Goal: Task Accomplishment & Management: Manage account settings

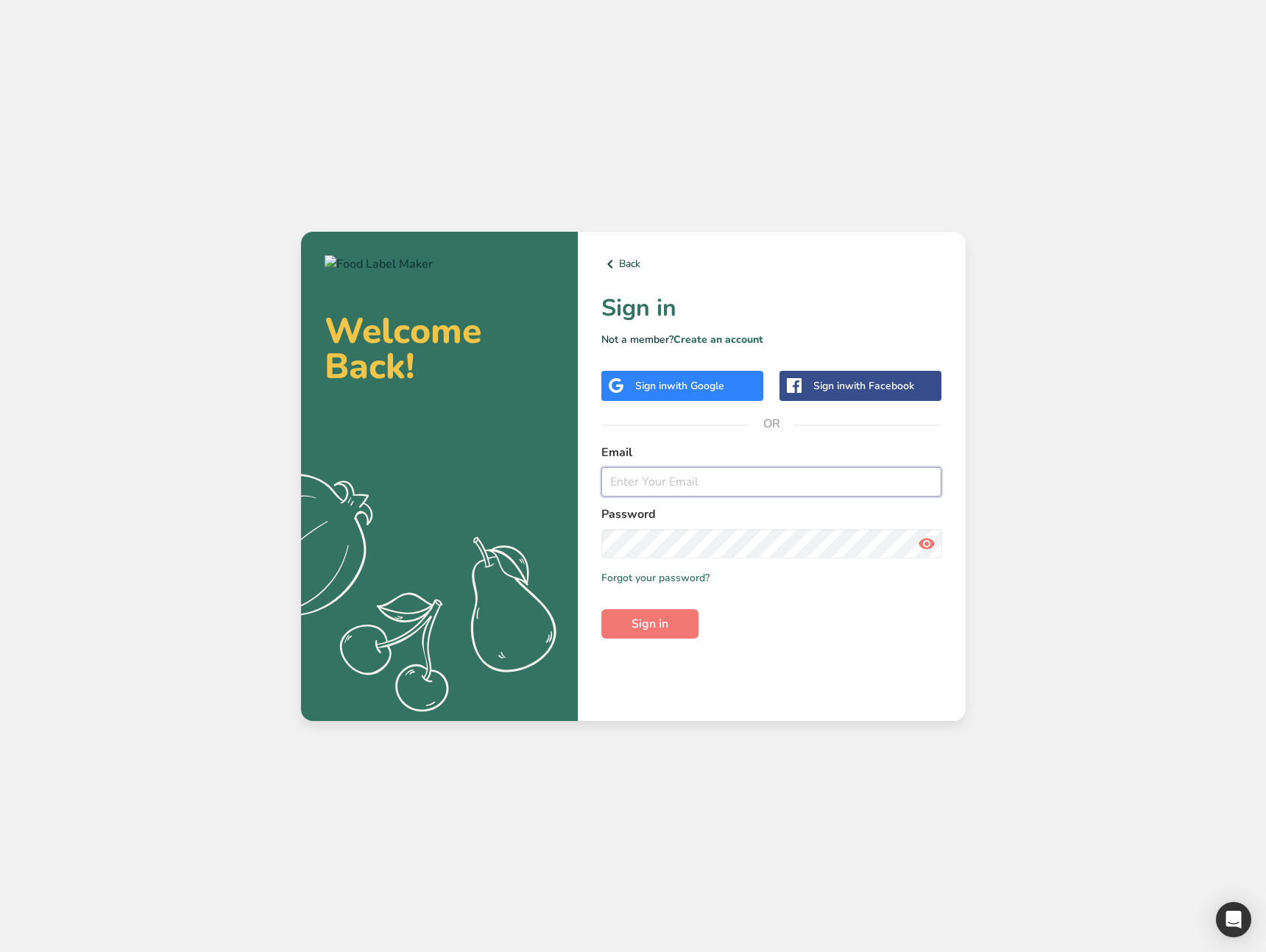
click at [671, 484] on input "email" at bounding box center [771, 482] width 341 height 30
type input "[EMAIL_ADDRESS][DOMAIN_NAME]"
click at [668, 623] on button "Sign in" at bounding box center [649, 624] width 97 height 30
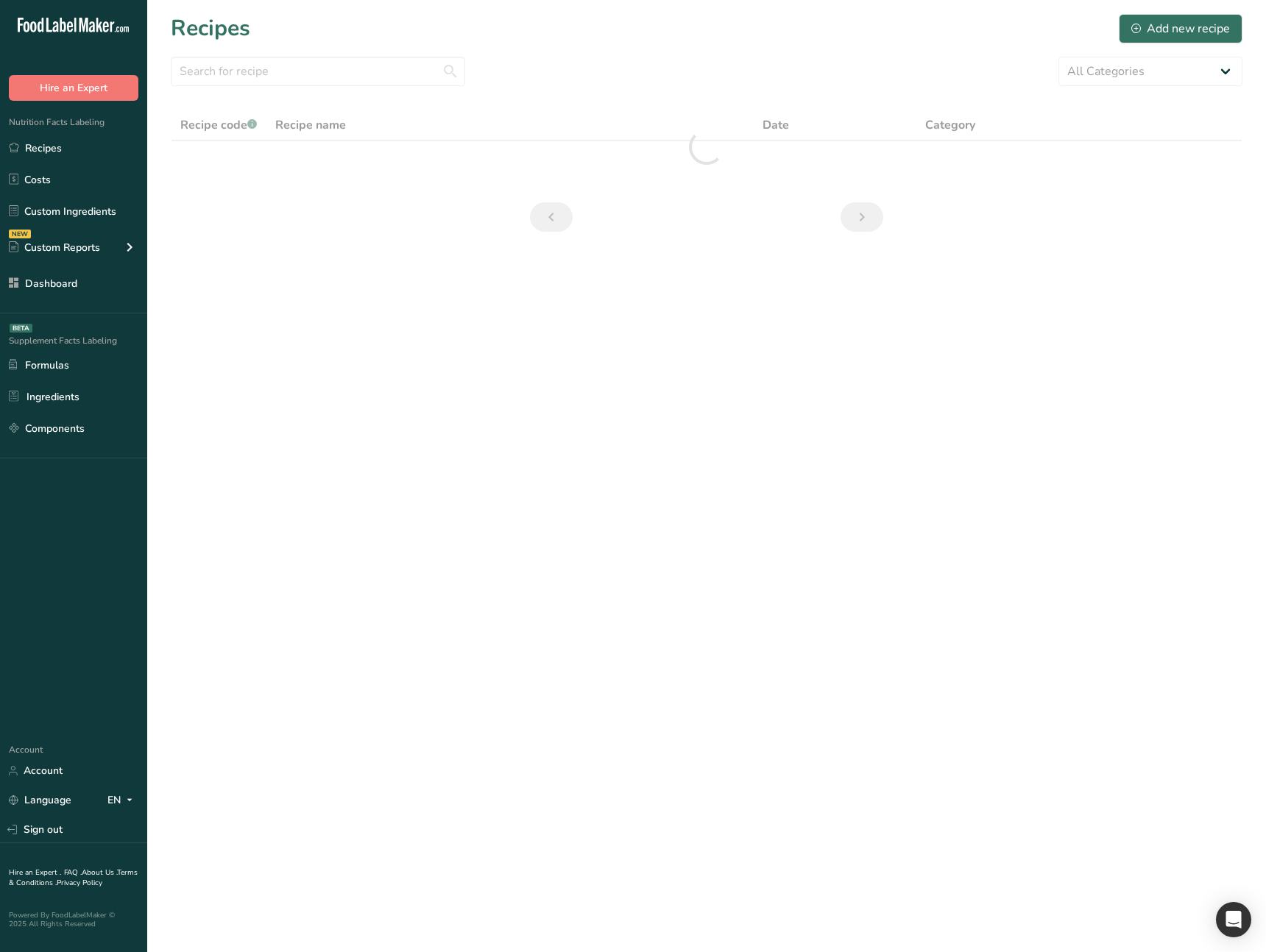
click at [384, 464] on main "Recipes Add new recipe All Categories Baked Goods [GEOGRAPHIC_DATA] category Co…" at bounding box center [633, 476] width 1266 height 952
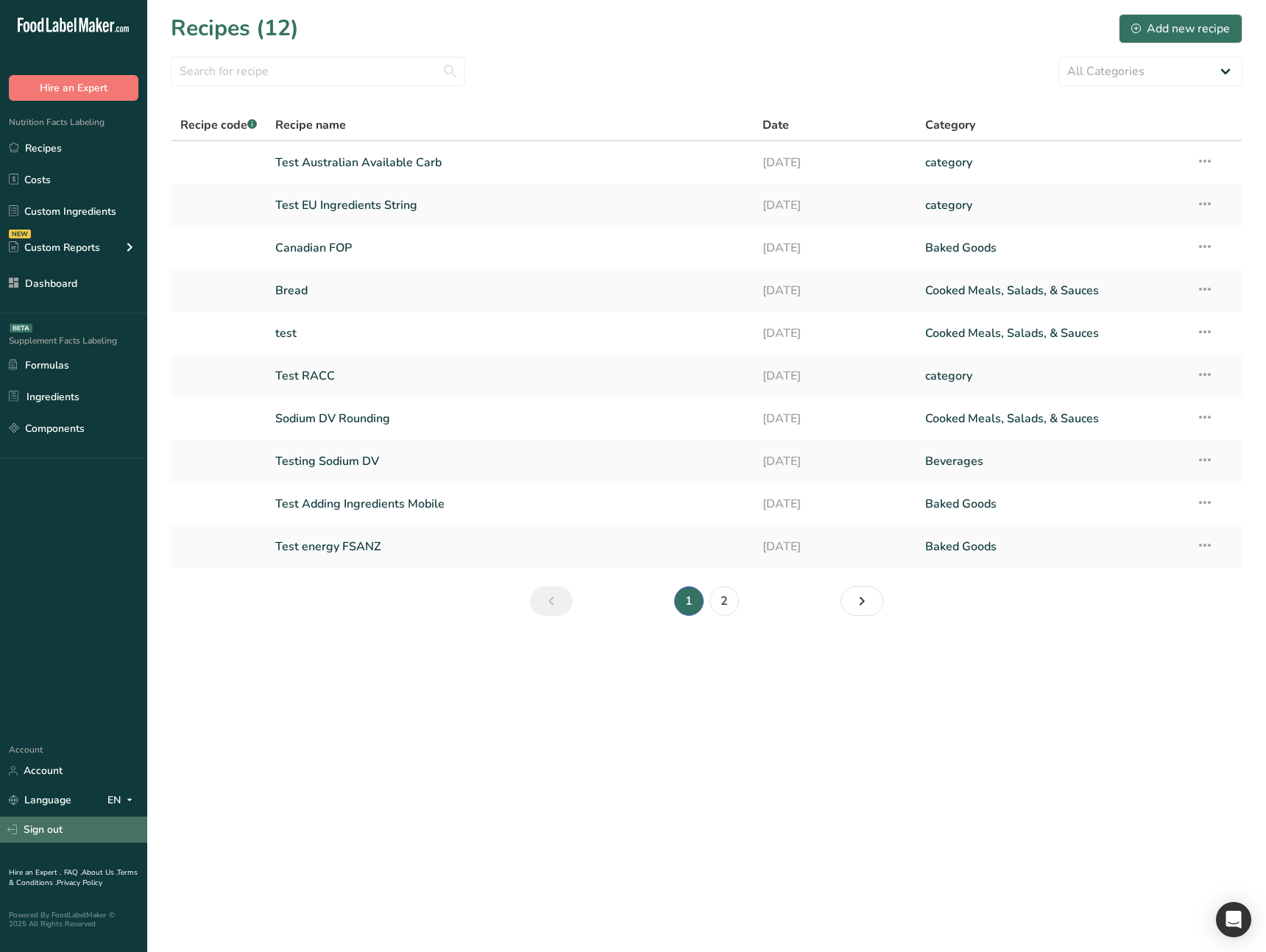
click at [62, 835] on link "Sign out" at bounding box center [73, 830] width 147 height 26
